Goal: Transaction & Acquisition: Purchase product/service

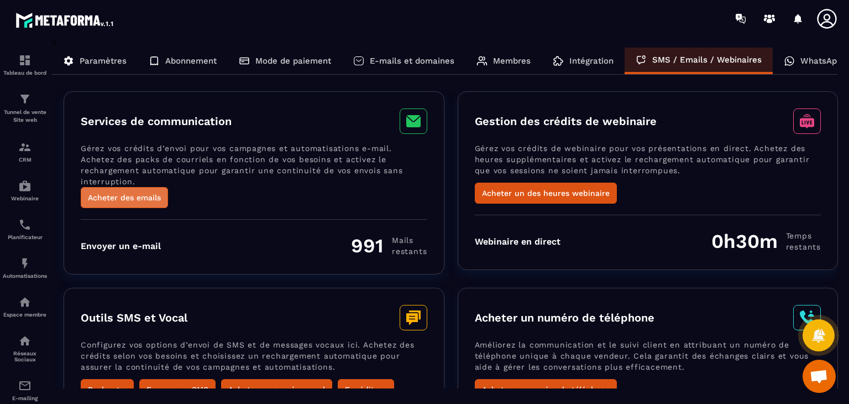
click at [140, 190] on button "Acheter des emails" at bounding box center [124, 197] width 87 height 21
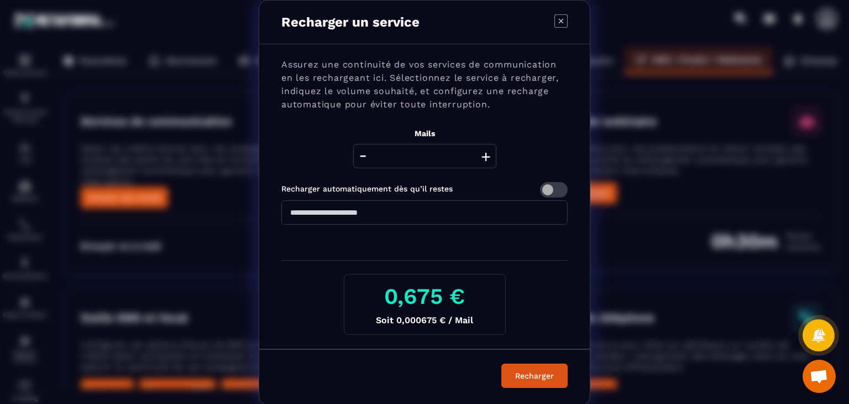
click at [479, 158] on button "+" at bounding box center [485, 156] width 15 height 24
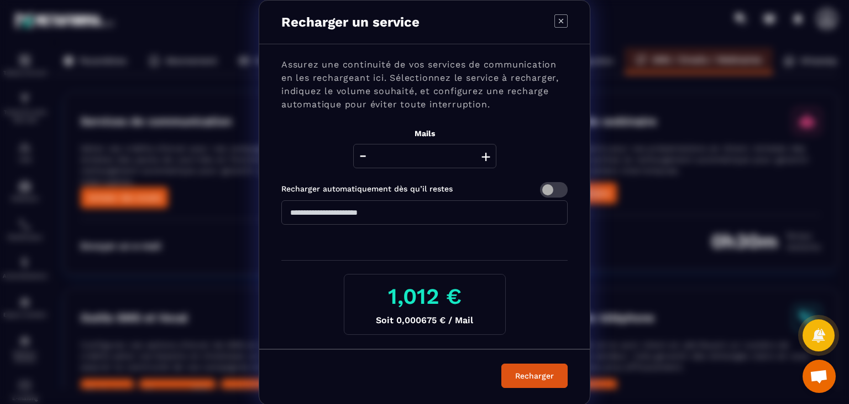
click at [479, 158] on button "+" at bounding box center [485, 156] width 15 height 24
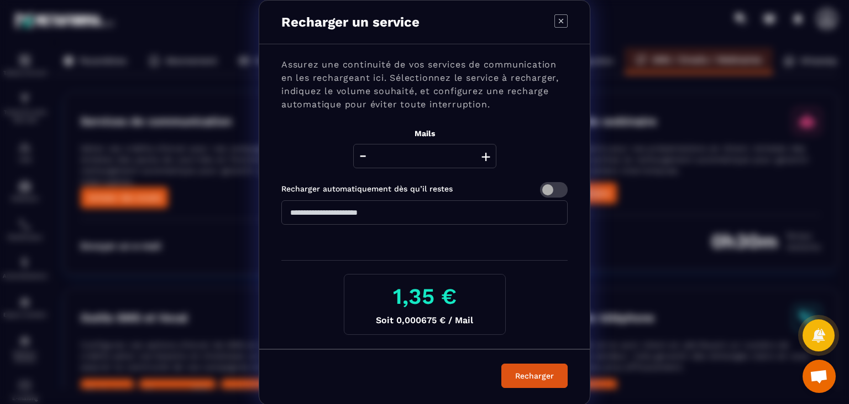
click at [479, 158] on button "+" at bounding box center [485, 156] width 15 height 24
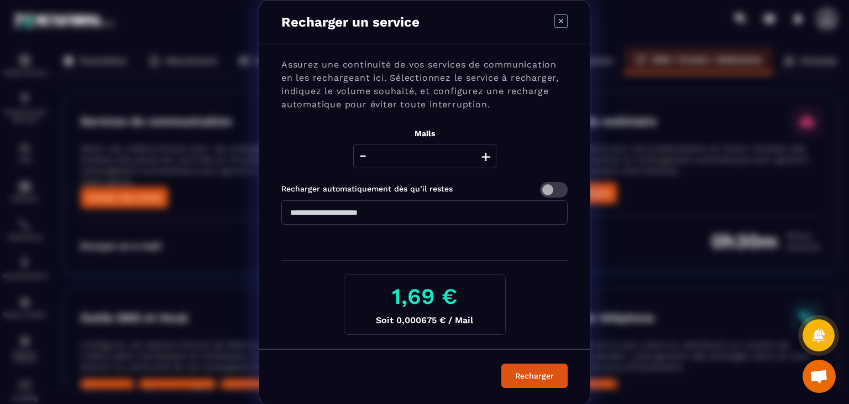
click at [479, 158] on button "+" at bounding box center [485, 156] width 15 height 24
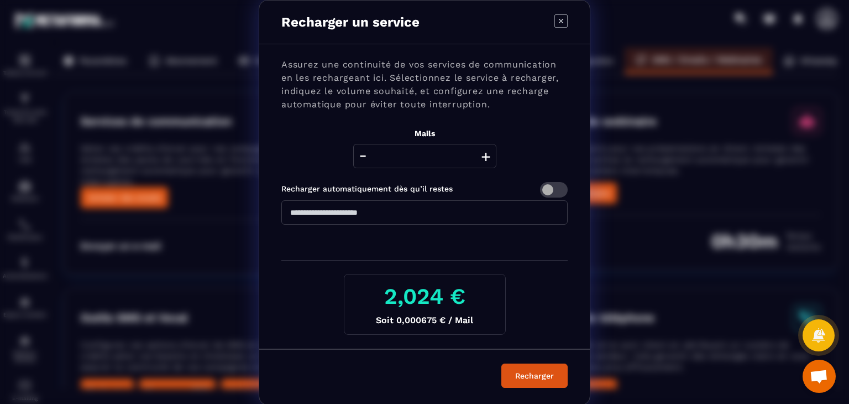
click at [479, 158] on button "+" at bounding box center [485, 156] width 15 height 24
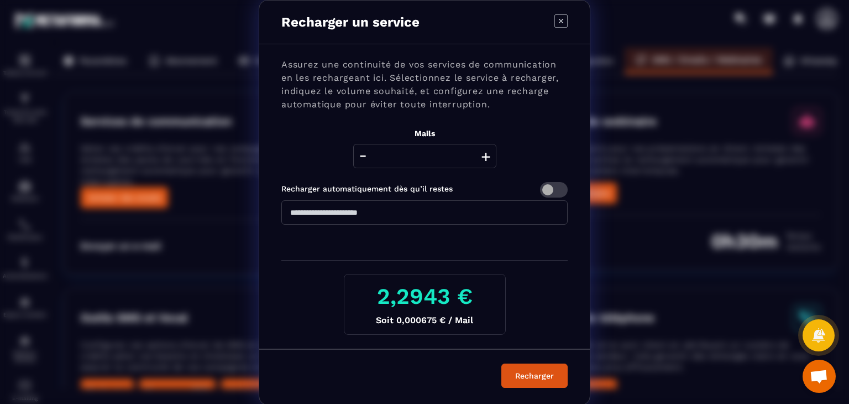
click at [479, 158] on button "+" at bounding box center [485, 156] width 15 height 24
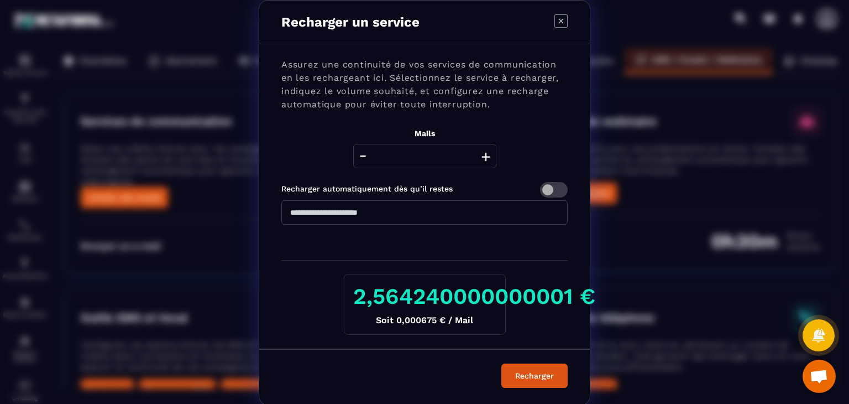
click at [479, 158] on button "+" at bounding box center [485, 156] width 15 height 24
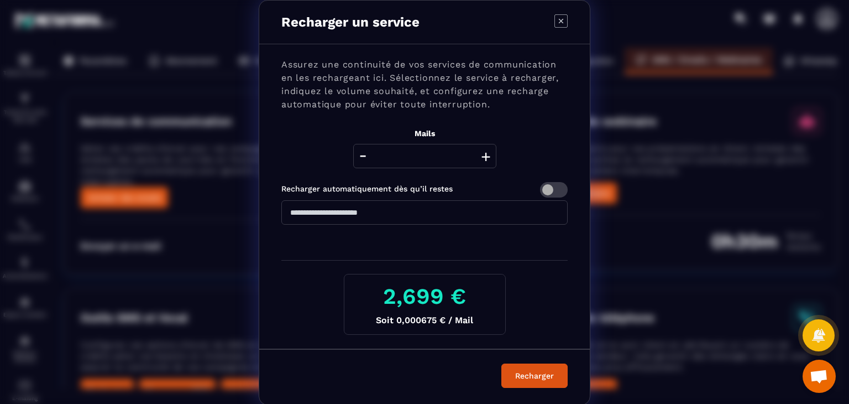
click at [479, 158] on button "+" at bounding box center [485, 156] width 15 height 24
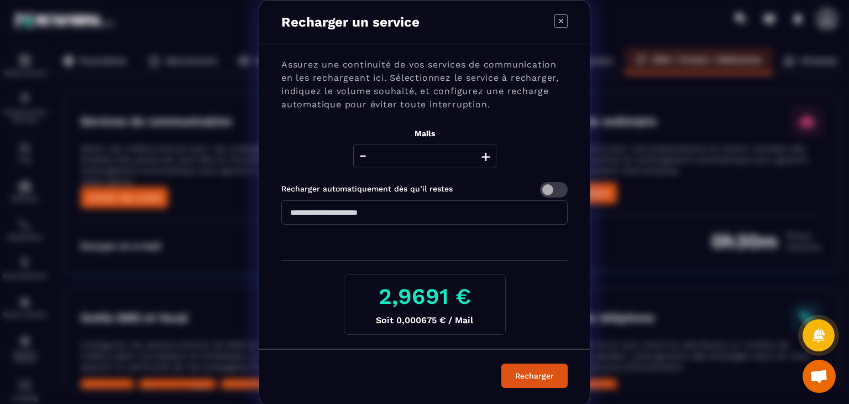
click at [479, 158] on button "+" at bounding box center [485, 156] width 15 height 24
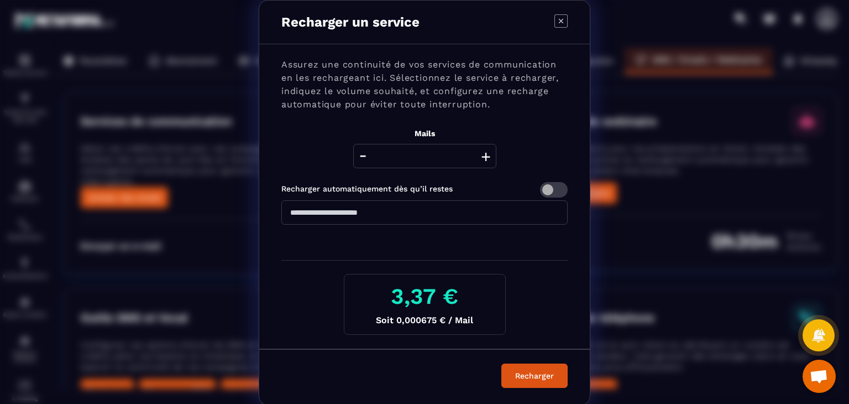
click at [479, 158] on button "+" at bounding box center [485, 156] width 15 height 24
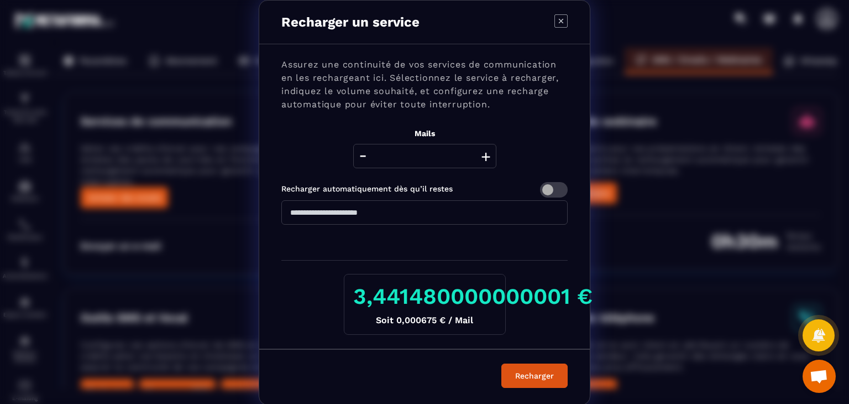
click at [479, 158] on button "+" at bounding box center [485, 156] width 15 height 24
drag, startPoint x: 447, startPoint y: 149, endPoint x: 399, endPoint y: 144, distance: 48.9
click at [399, 144] on input "****" at bounding box center [424, 156] width 143 height 24
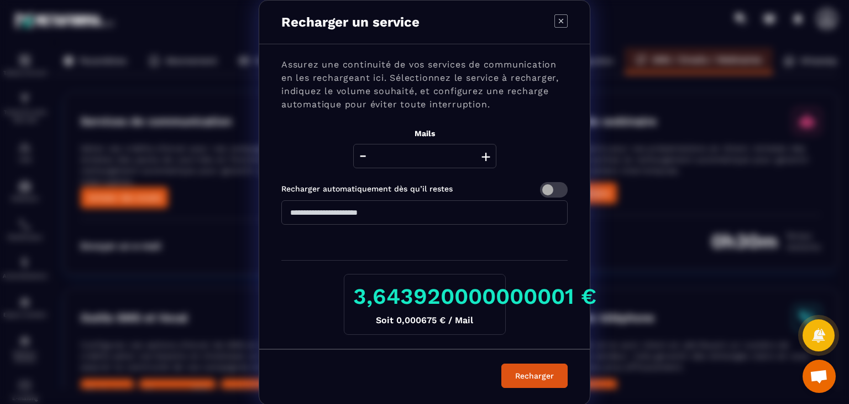
type input "*****"
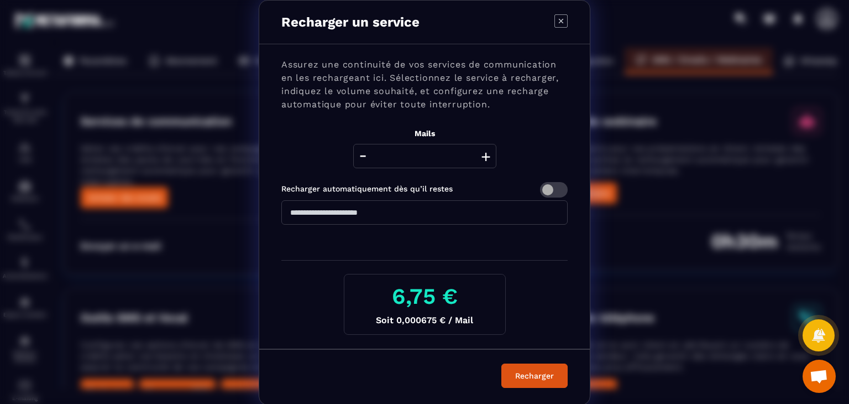
scroll to position [1, 0]
click at [521, 375] on div "Recharger" at bounding box center [535, 374] width 52 height 11
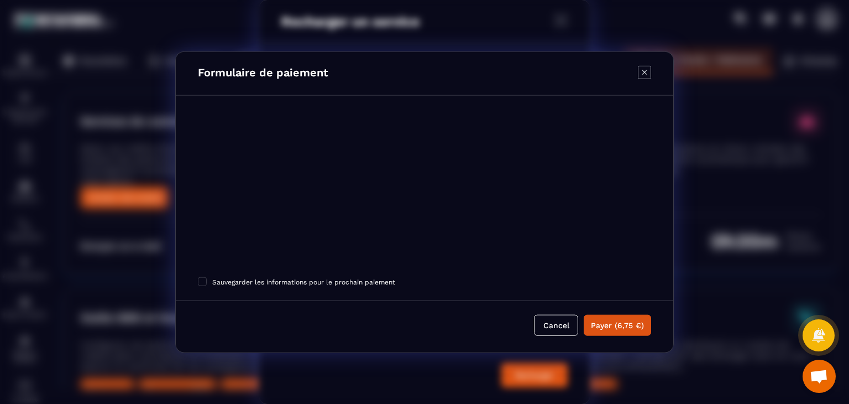
click at [648, 71] on icon "Modal window" at bounding box center [644, 72] width 13 height 13
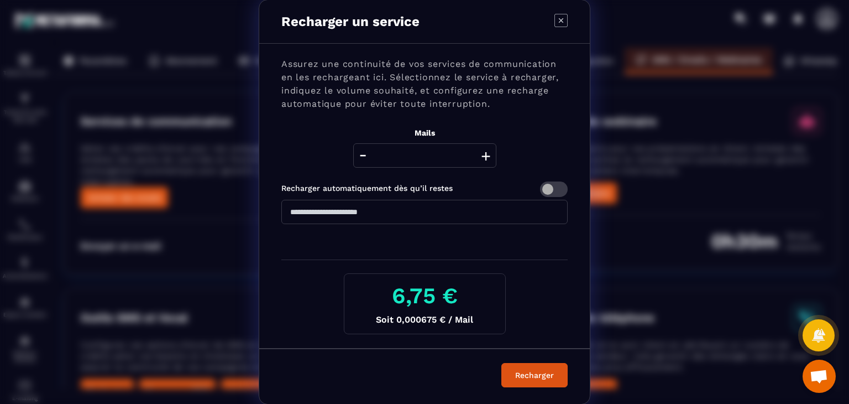
click at [559, 20] on icon "Modal window" at bounding box center [561, 20] width 13 height 13
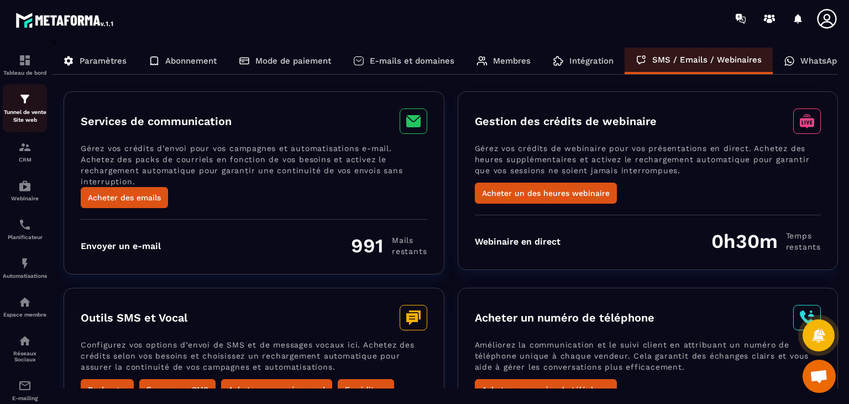
click at [22, 112] on p "Tunnel de vente Site web" at bounding box center [25, 115] width 44 height 15
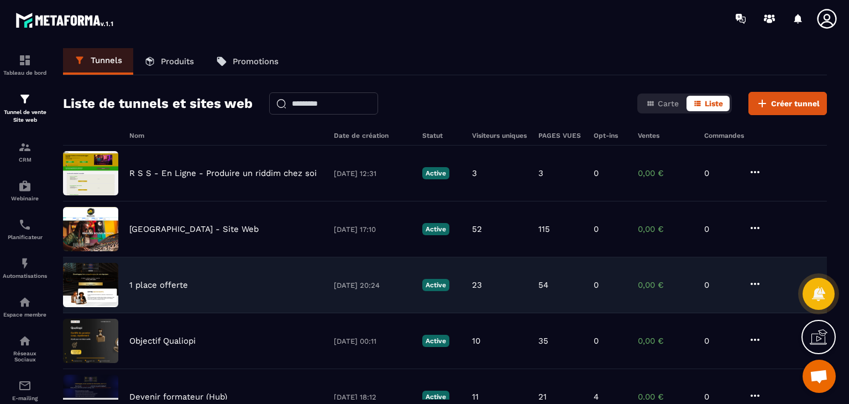
click at [153, 285] on p "1 place offerte" at bounding box center [158, 285] width 59 height 10
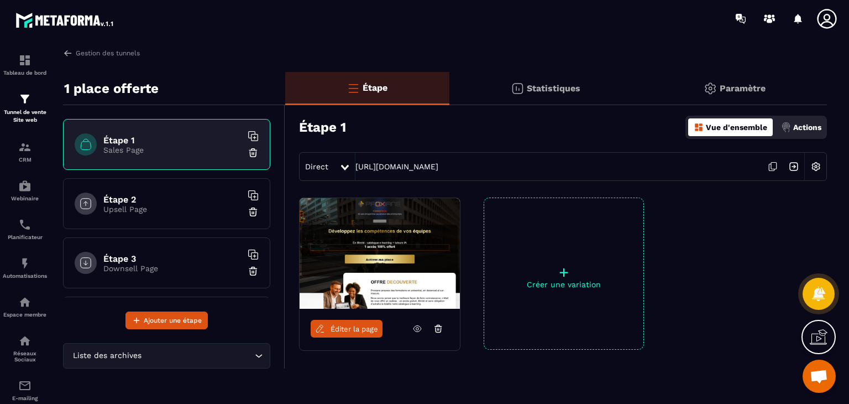
click at [364, 327] on span "Éditer la page" at bounding box center [355, 329] width 48 height 8
